Goal: Transaction & Acquisition: Purchase product/service

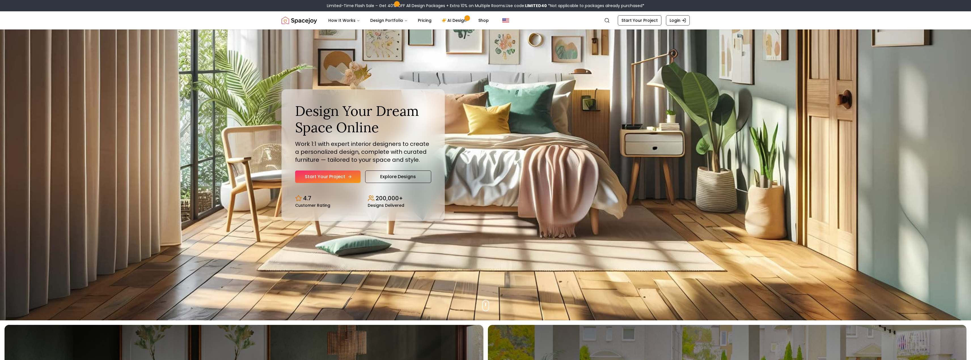
click at [332, 179] on link "Start Your Project" at bounding box center [327, 177] width 65 height 12
click at [561, 10] on div "Limited-Time Flash Sale – Get 40% OFF All Design Packages + Extra 10% on Multip…" at bounding box center [485, 5] width 971 height 11
click at [314, 177] on link "Start Your Project" at bounding box center [327, 177] width 65 height 12
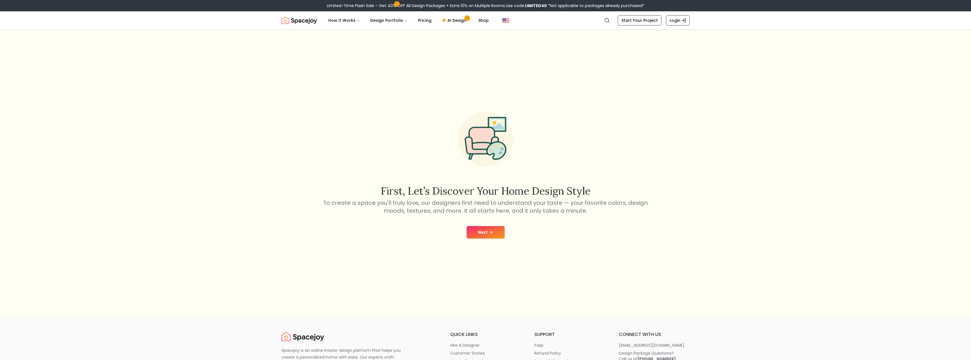
click at [496, 237] on button "Next" at bounding box center [486, 232] width 38 height 12
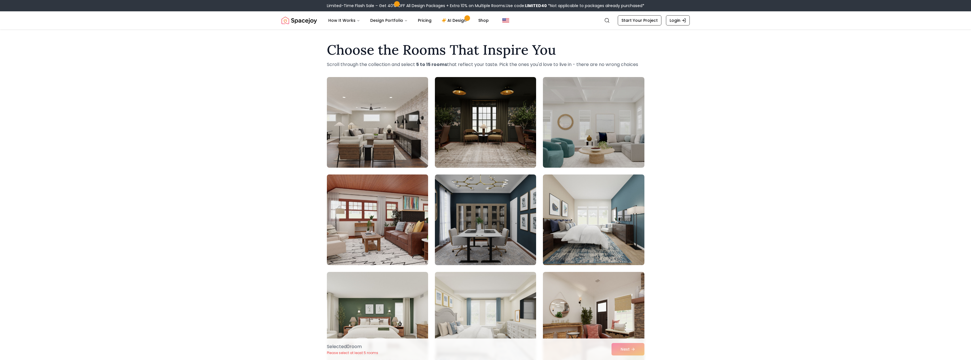
click at [376, 230] on img at bounding box center [377, 219] width 106 height 95
click at [480, 225] on img at bounding box center [485, 219] width 106 height 95
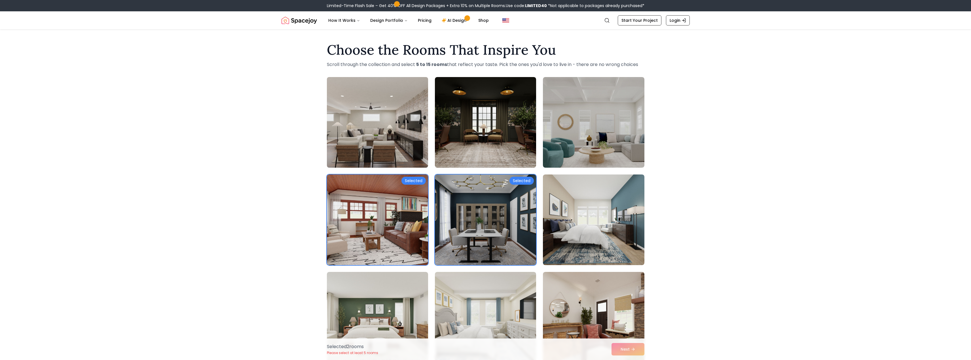
click at [387, 140] on img at bounding box center [377, 122] width 106 height 95
click at [585, 217] on img at bounding box center [593, 219] width 106 height 95
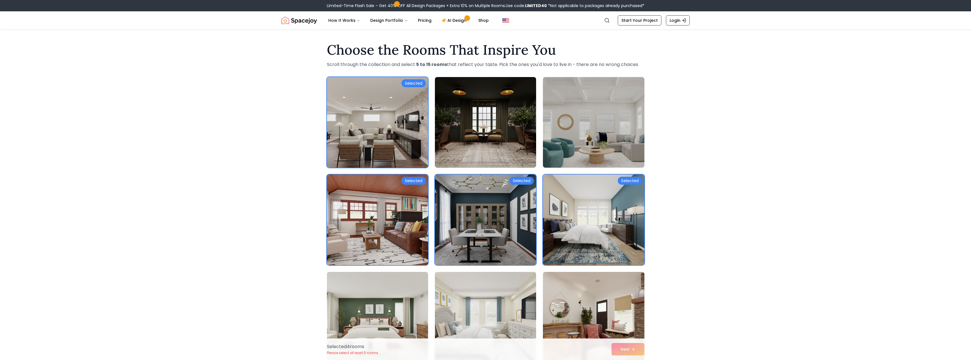
click at [482, 288] on img at bounding box center [485, 317] width 106 height 95
click at [627, 348] on button "Next" at bounding box center [627, 349] width 33 height 12
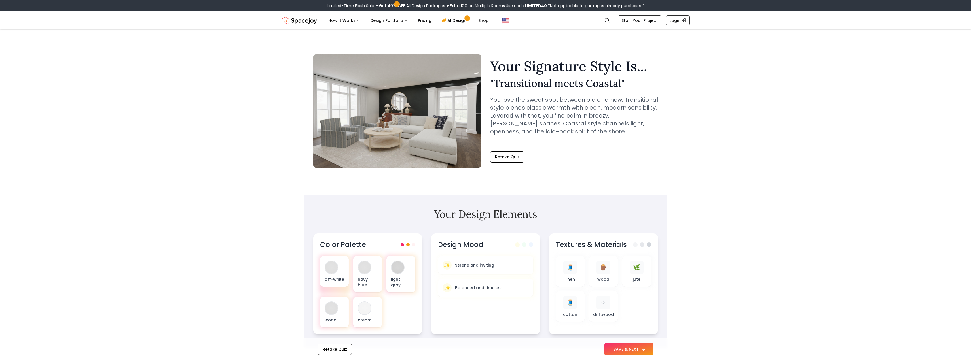
click at [627, 346] on button "SAVE & NEXT" at bounding box center [628, 349] width 49 height 12
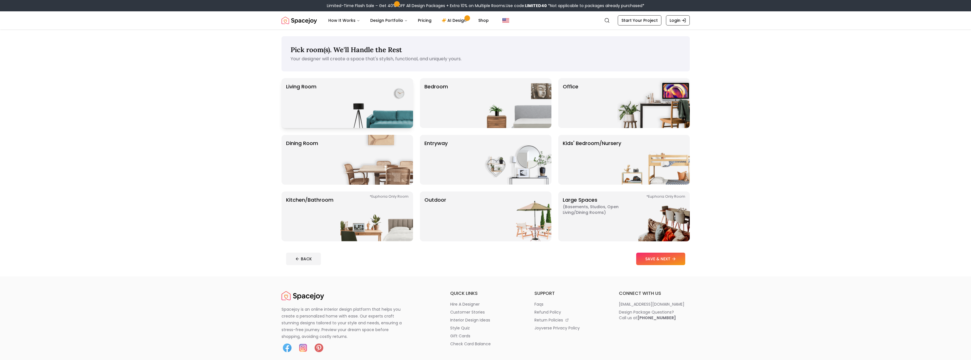
click at [308, 90] on p "Living Room" at bounding box center [301, 103] width 30 height 41
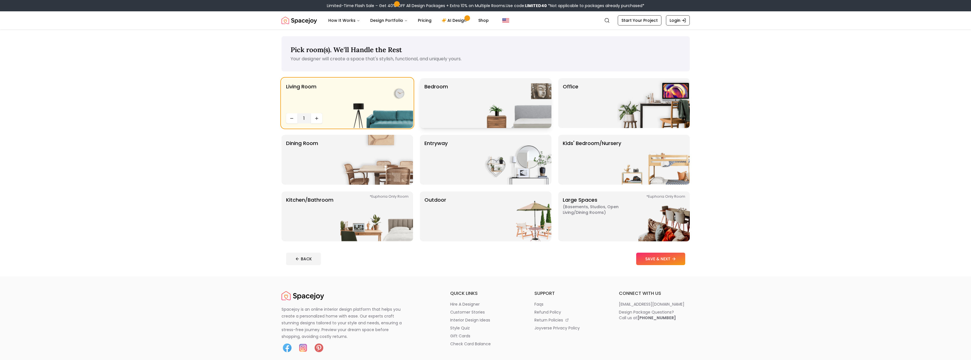
click at [451, 96] on div "Bedroom" at bounding box center [486, 103] width 132 height 50
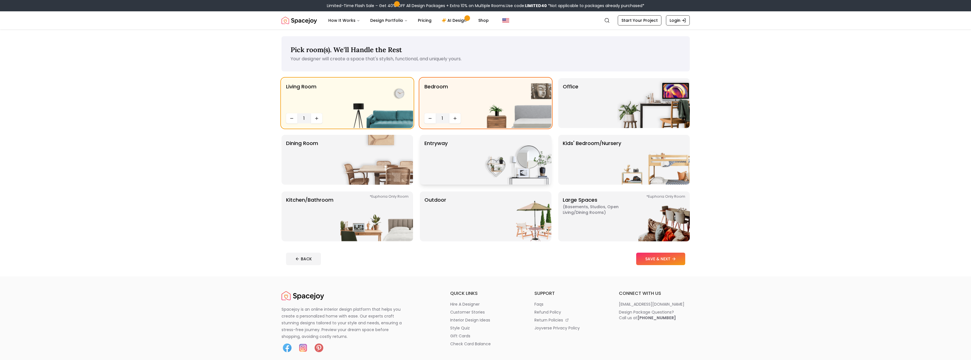
click at [498, 177] on img at bounding box center [515, 160] width 73 height 50
click at [646, 261] on button "SAVE & NEXT" at bounding box center [660, 259] width 49 height 12
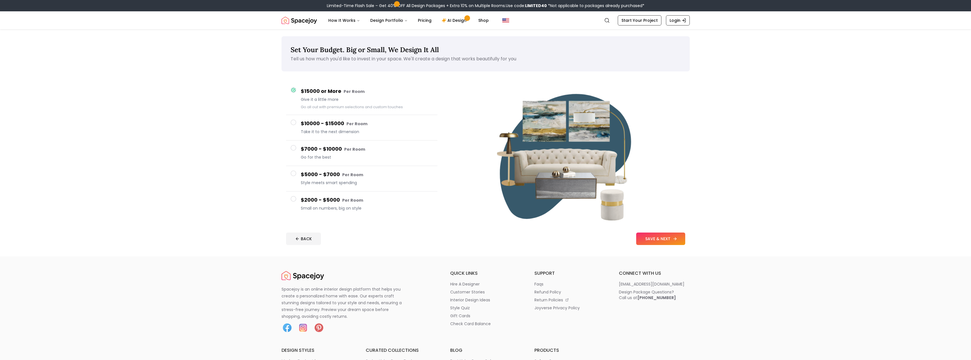
click at [672, 241] on button "SAVE & NEXT" at bounding box center [660, 239] width 49 height 12
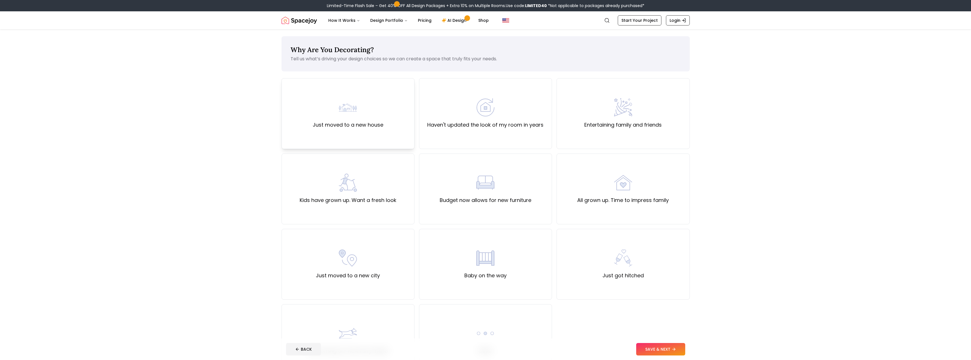
click at [346, 125] on label "Just moved to a new house" at bounding box center [348, 125] width 71 height 8
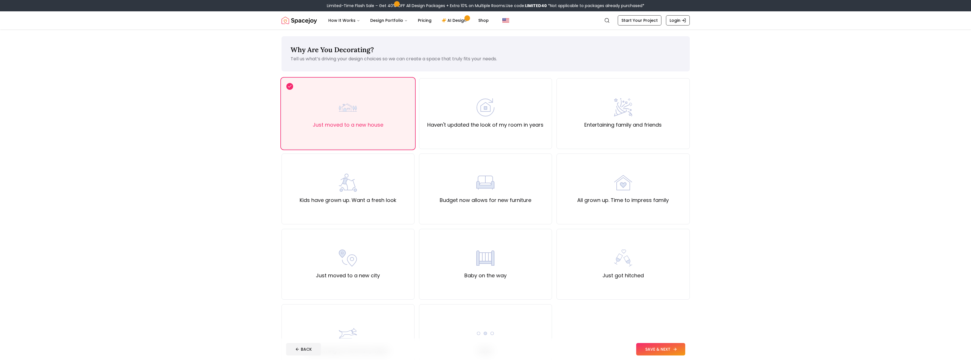
click at [656, 346] on button "SAVE & NEXT" at bounding box center [660, 349] width 49 height 12
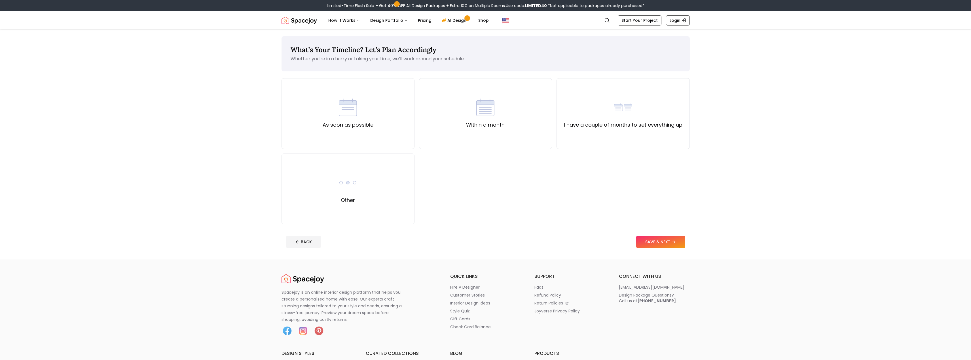
drag, startPoint x: 368, startPoint y: 122, endPoint x: 528, endPoint y: 181, distance: 170.5
click at [371, 122] on label "As soon as possible" at bounding box center [348, 125] width 51 height 8
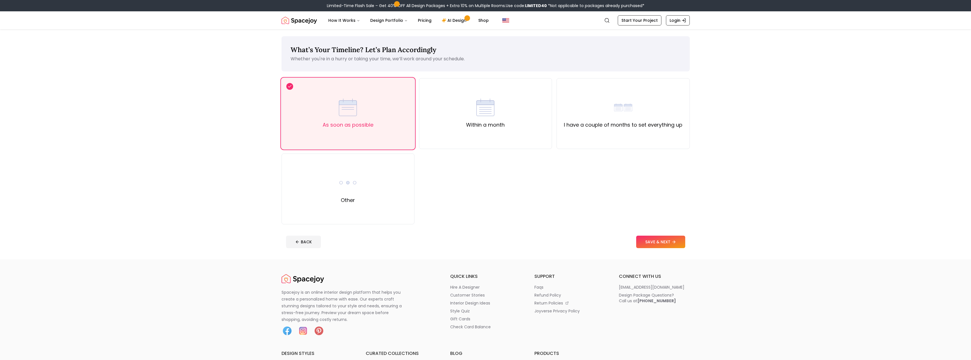
click at [665, 249] on footer "BACK SAVE & NEXT" at bounding box center [485, 242] width 408 height 22
click at [662, 244] on button "SAVE & NEXT" at bounding box center [660, 242] width 49 height 12
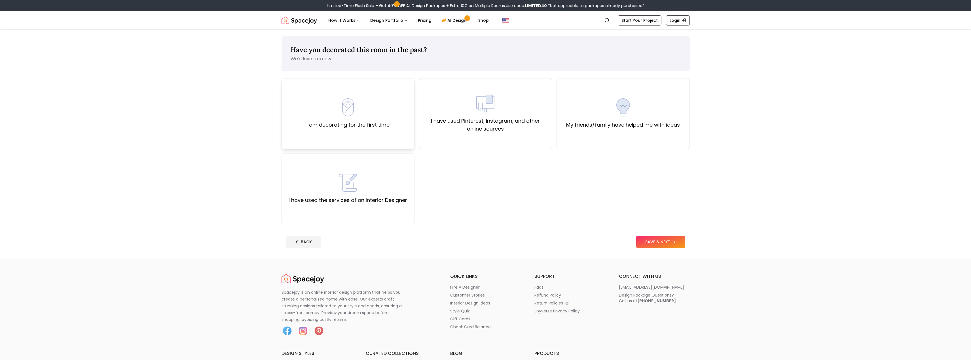
click at [382, 131] on div "I am decorating for the first time" at bounding box center [347, 113] width 133 height 71
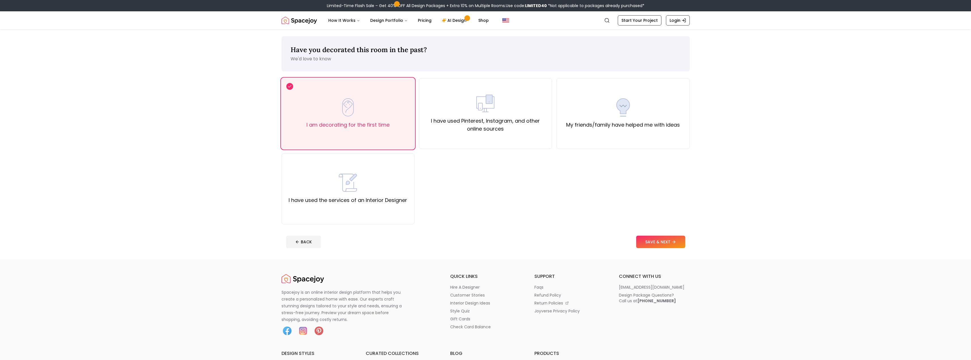
click at [657, 246] on button "SAVE & NEXT" at bounding box center [660, 242] width 49 height 12
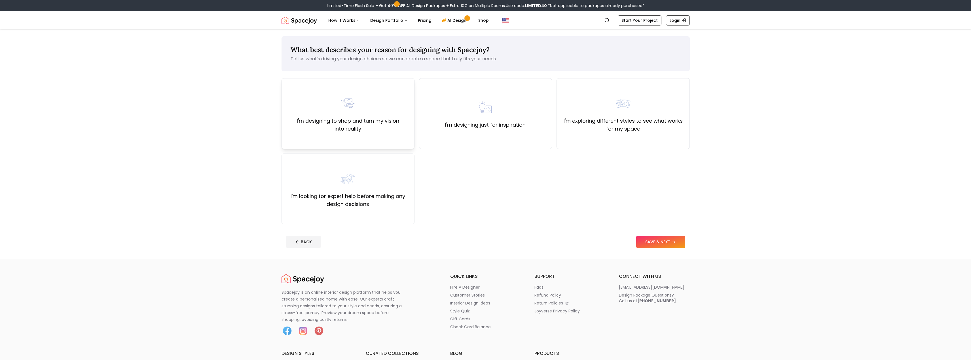
click at [384, 121] on label "I'm designing to shop and turn my vision into reality" at bounding box center [347, 125] width 123 height 16
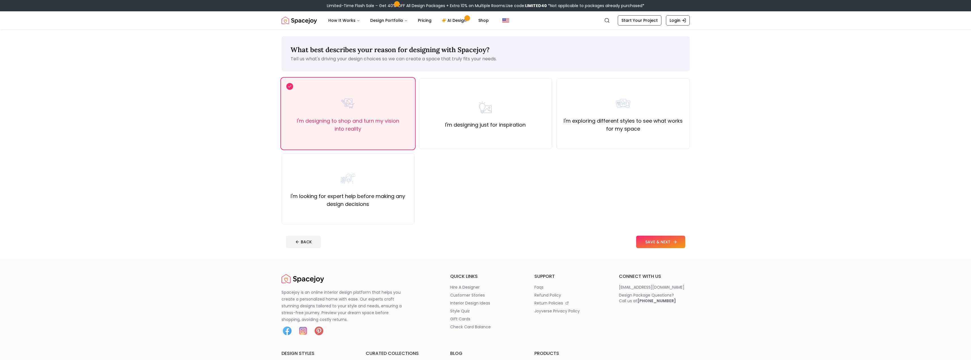
click at [653, 238] on button "SAVE & NEXT" at bounding box center [660, 242] width 49 height 12
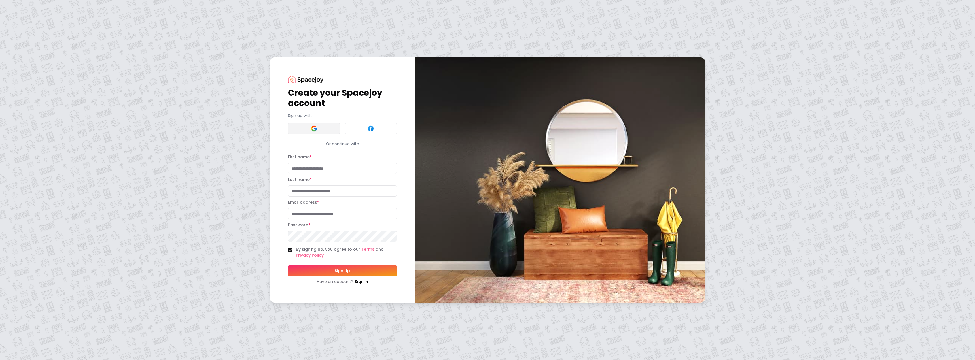
click at [315, 128] on img at bounding box center [314, 128] width 7 height 7
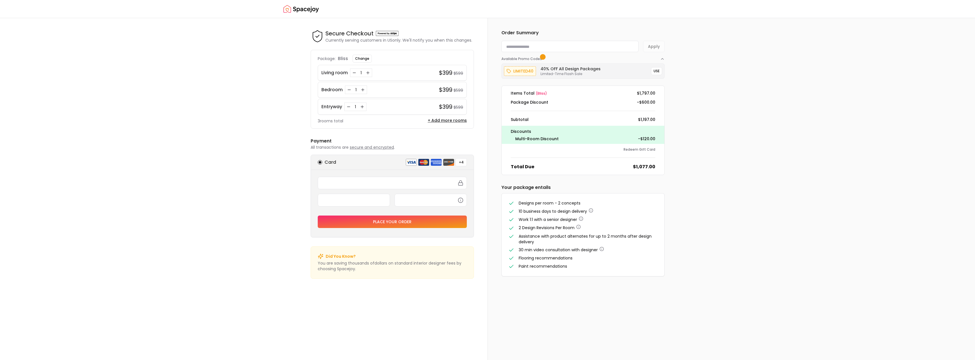
click at [352, 107] on div "1" at bounding box center [355, 107] width 22 height 9
click at [346, 105] on button "Decrease quantity for Entryway" at bounding box center [349, 107] width 6 height 6
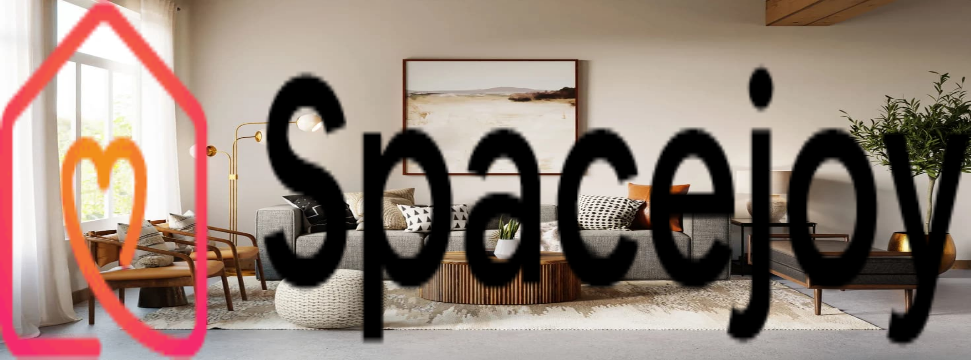
click at [299, 26] on img "Spacejoy" at bounding box center [485, 180] width 971 height 360
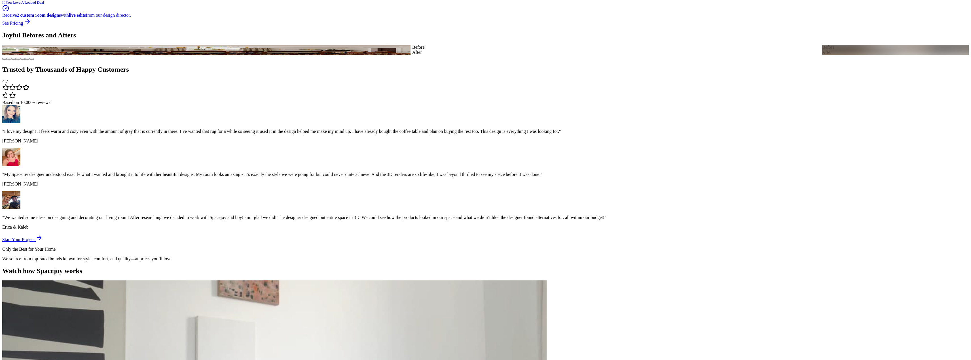
scroll to position [737, 0]
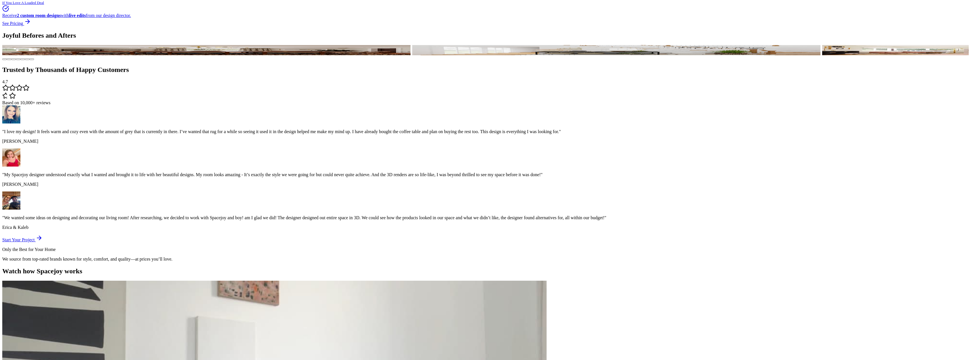
click at [31, 26] on link "See Pricing" at bounding box center [16, 23] width 29 height 5
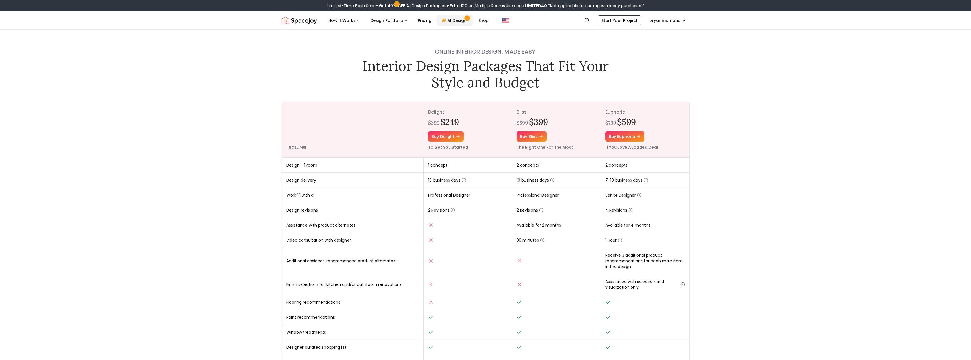
click at [452, 20] on link "AI Design" at bounding box center [454, 20] width 35 height 11
click at [484, 9] on div "Limited-Time Flash Sale – Get 40% OFF All Design Packages + Extra 10% on Multip…" at bounding box center [485, 5] width 971 height 11
click at [483, 21] on link "Shop" at bounding box center [484, 20] width 20 height 11
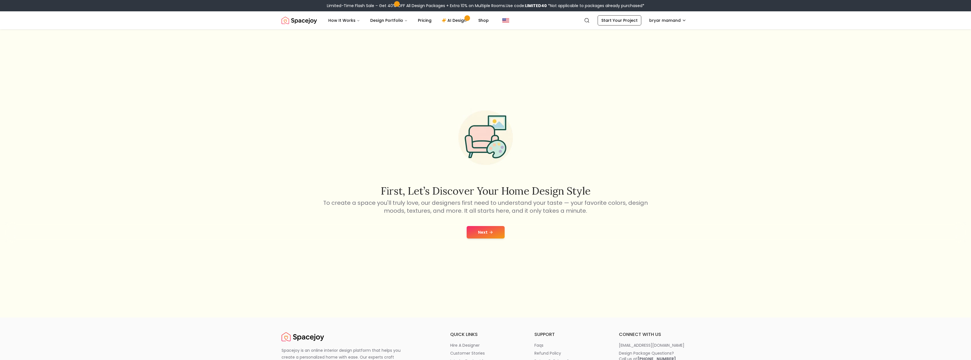
click at [481, 232] on button "Next" at bounding box center [486, 232] width 38 height 12
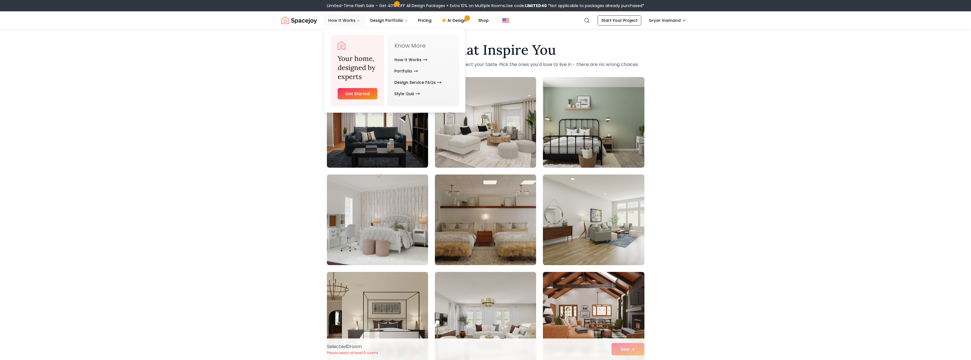
click at [357, 20] on icon "Main" at bounding box center [358, 20] width 3 height 3
